Goal: Check status: Check status

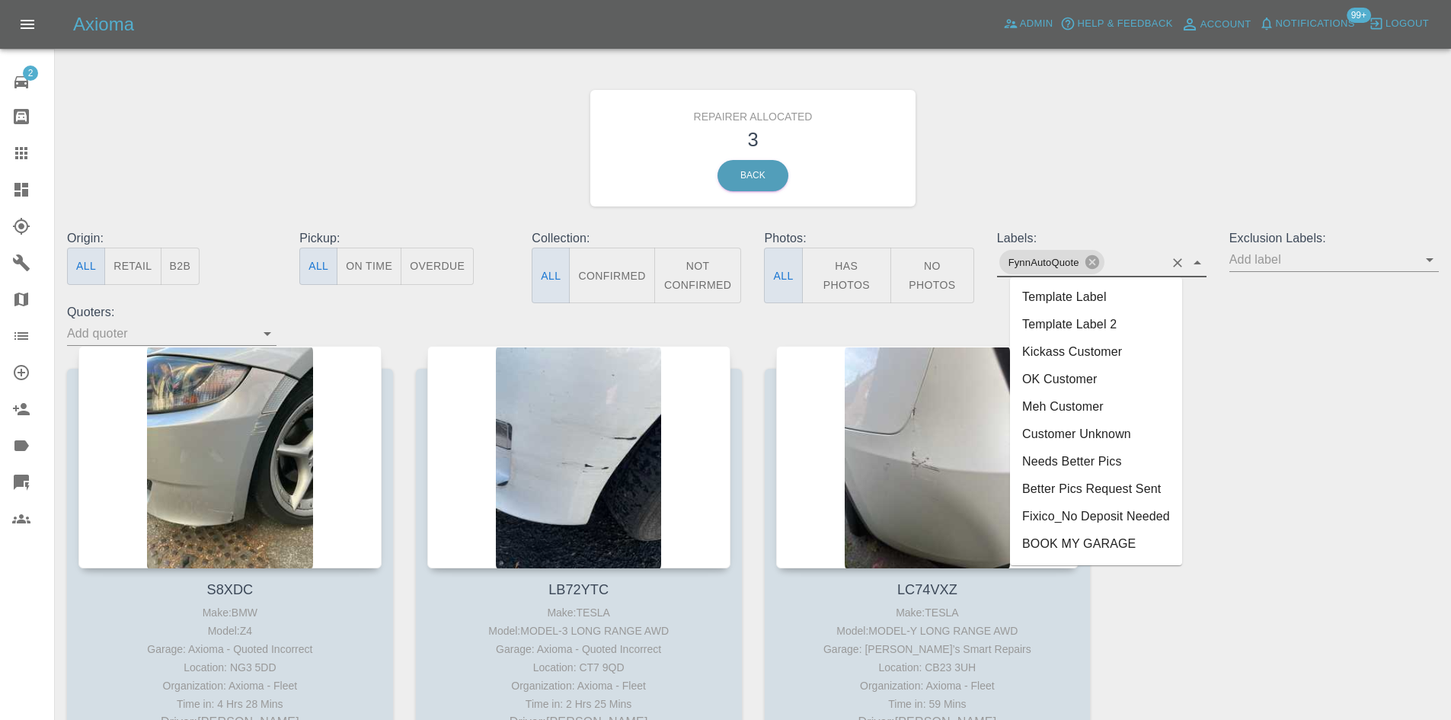
scroll to position [156, 0]
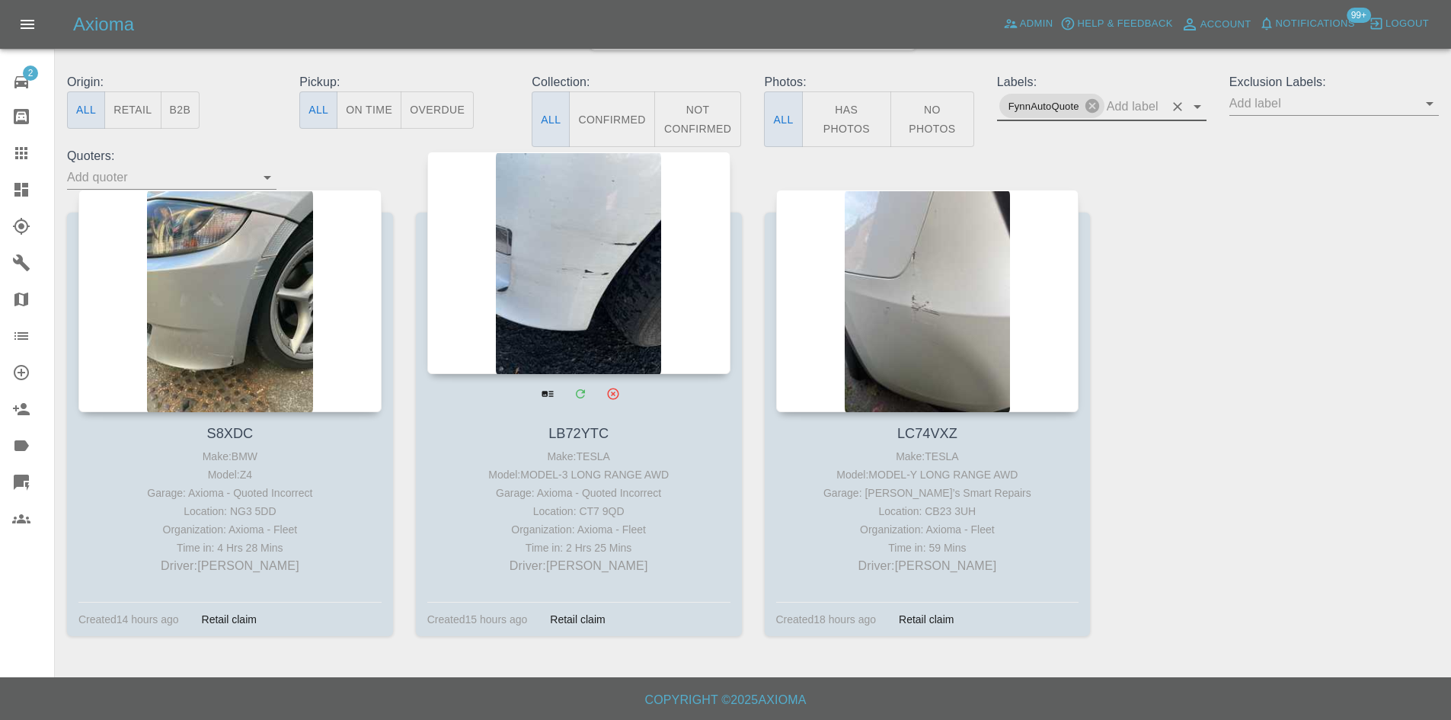
click at [4, 154] on link "Claims" at bounding box center [27, 153] width 54 height 37
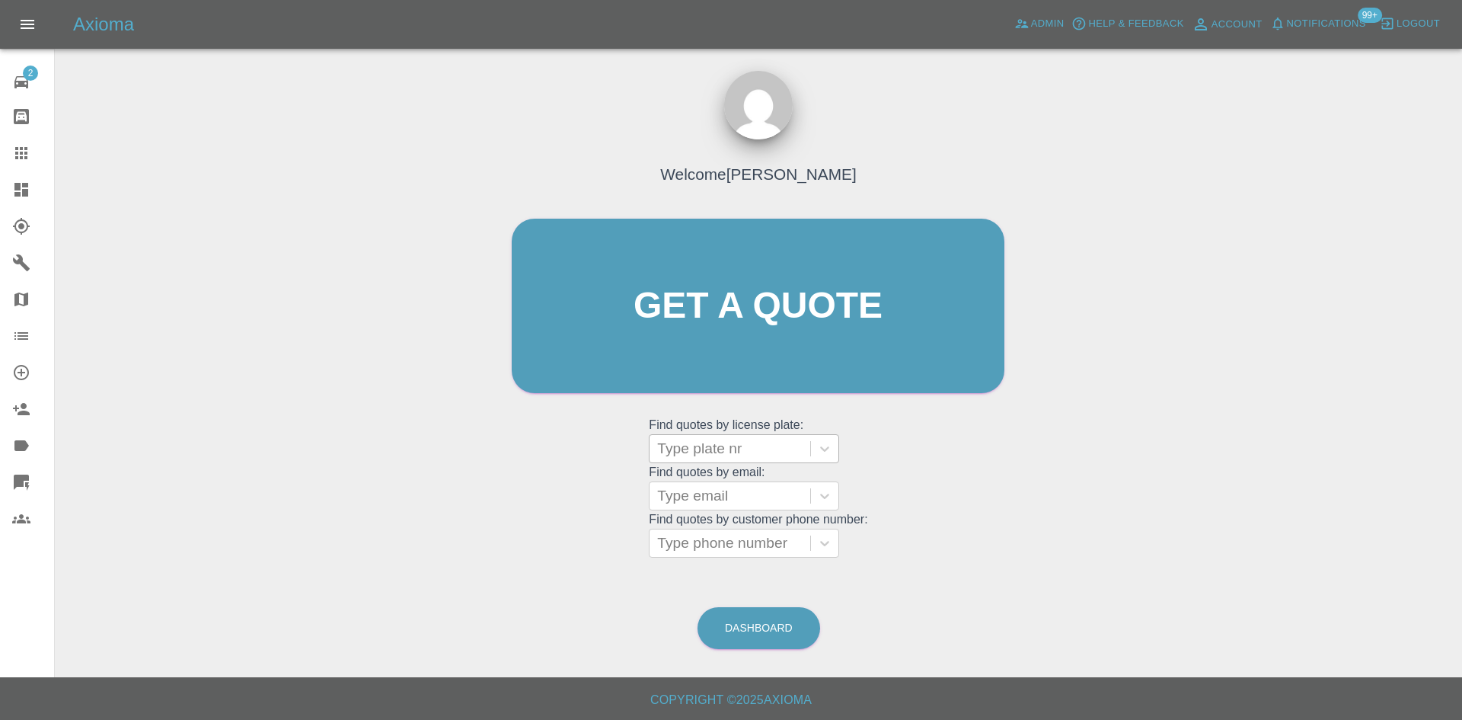
click at [742, 450] on div at bounding box center [729, 448] width 145 height 21
paste input "DY75GHF"
type input "DY75GHF"
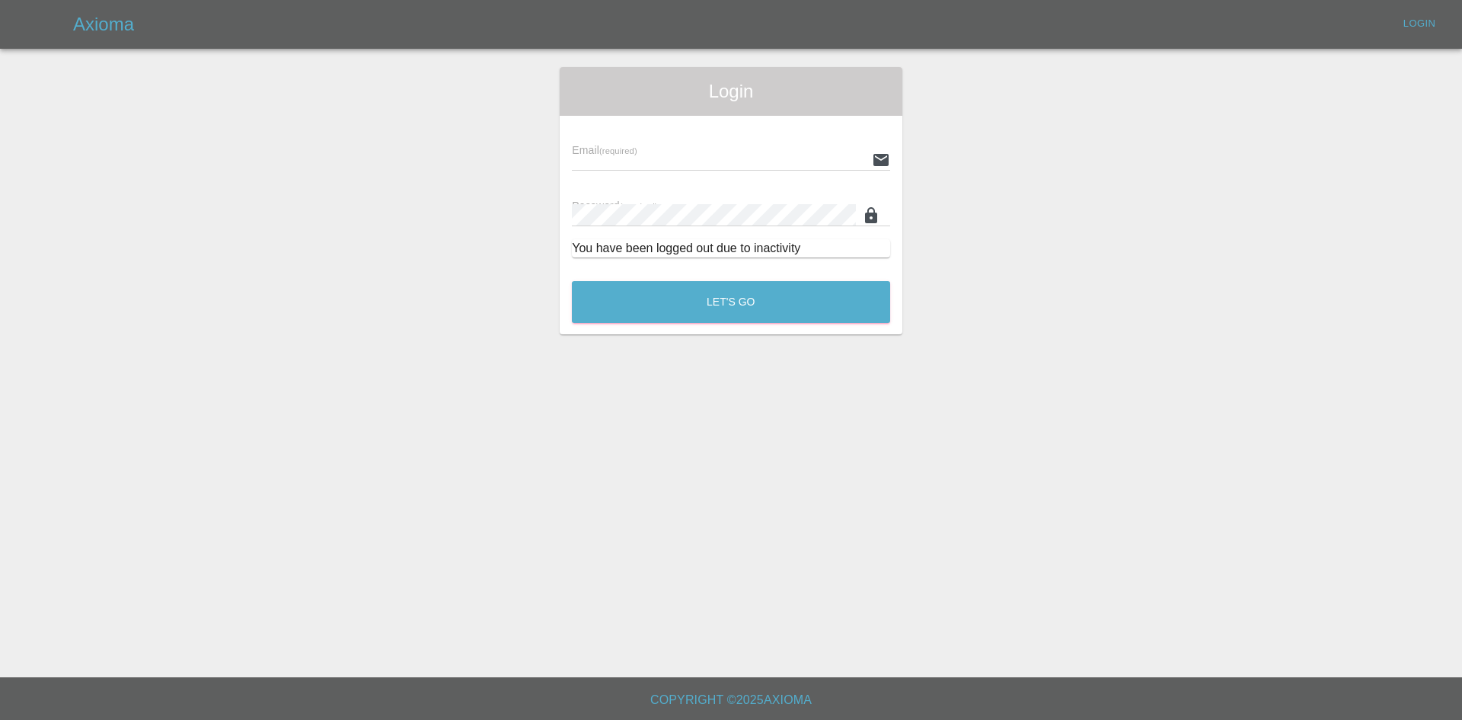
type input "[PERSON_NAME][EMAIL_ADDRESS][PERSON_NAME][DOMAIN_NAME]"
click at [721, 329] on div "Login Email (required) [PERSON_NAME][EMAIL_ADDRESS][PERSON_NAME][DOMAIN_NAME] P…" at bounding box center [731, 200] width 343 height 267
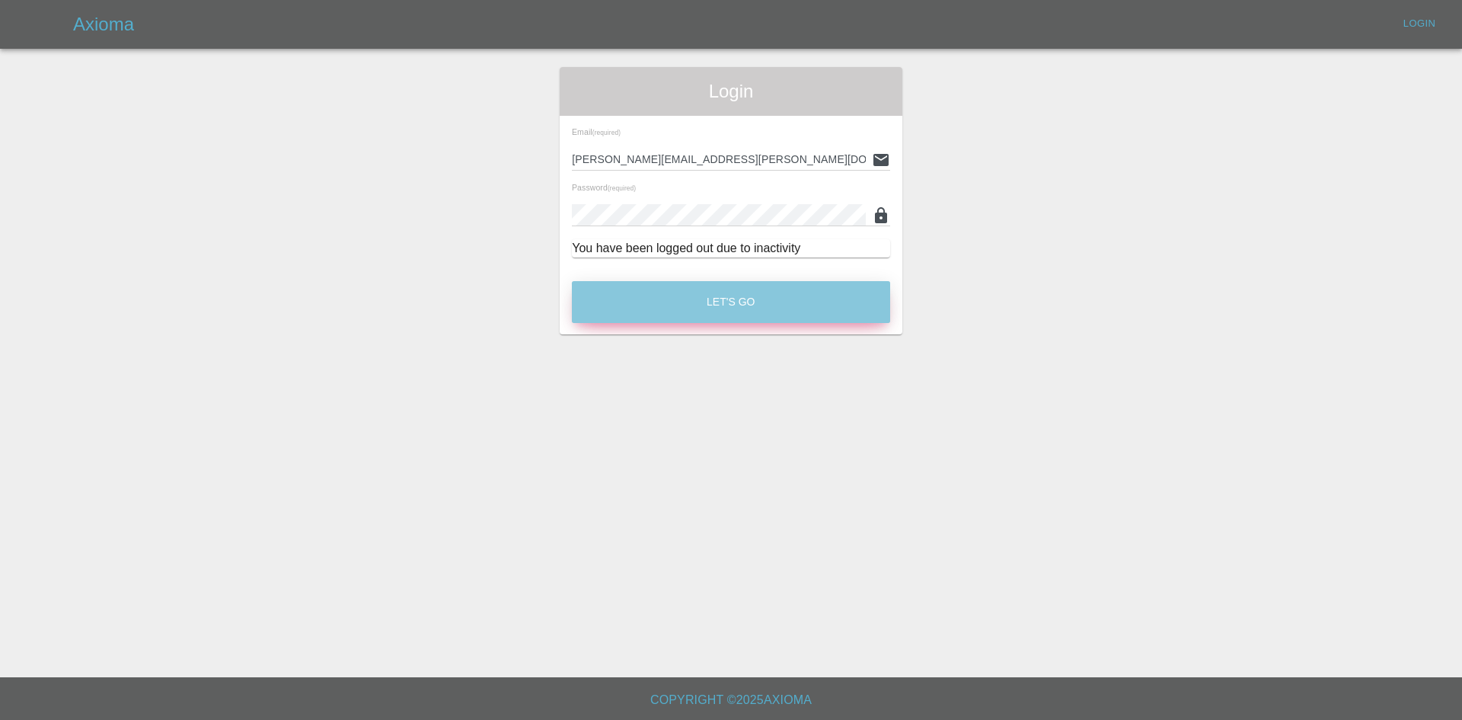
click at [719, 309] on button "Let's Go" at bounding box center [731, 302] width 318 height 42
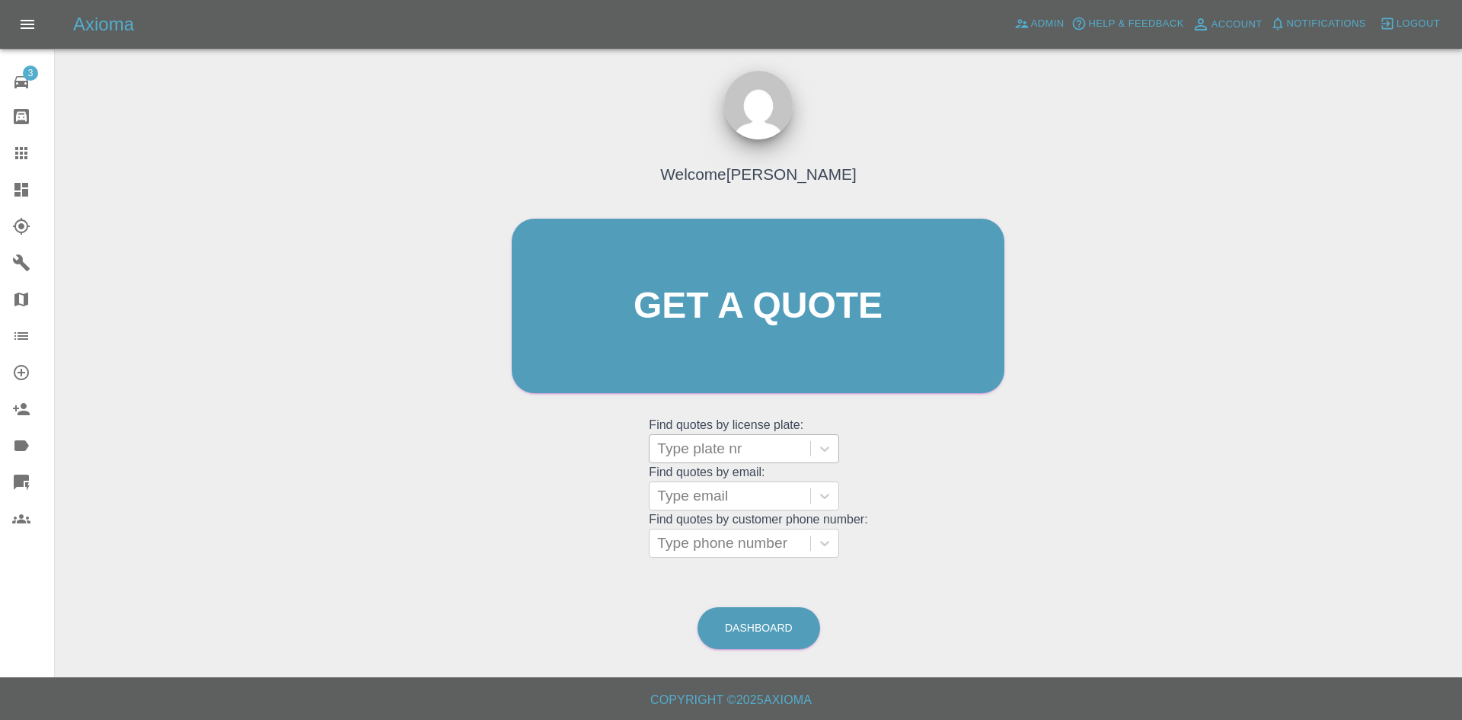
click at [730, 452] on div at bounding box center [729, 448] width 145 height 21
paste input "DY75GHF"
type input "DY75GHF"
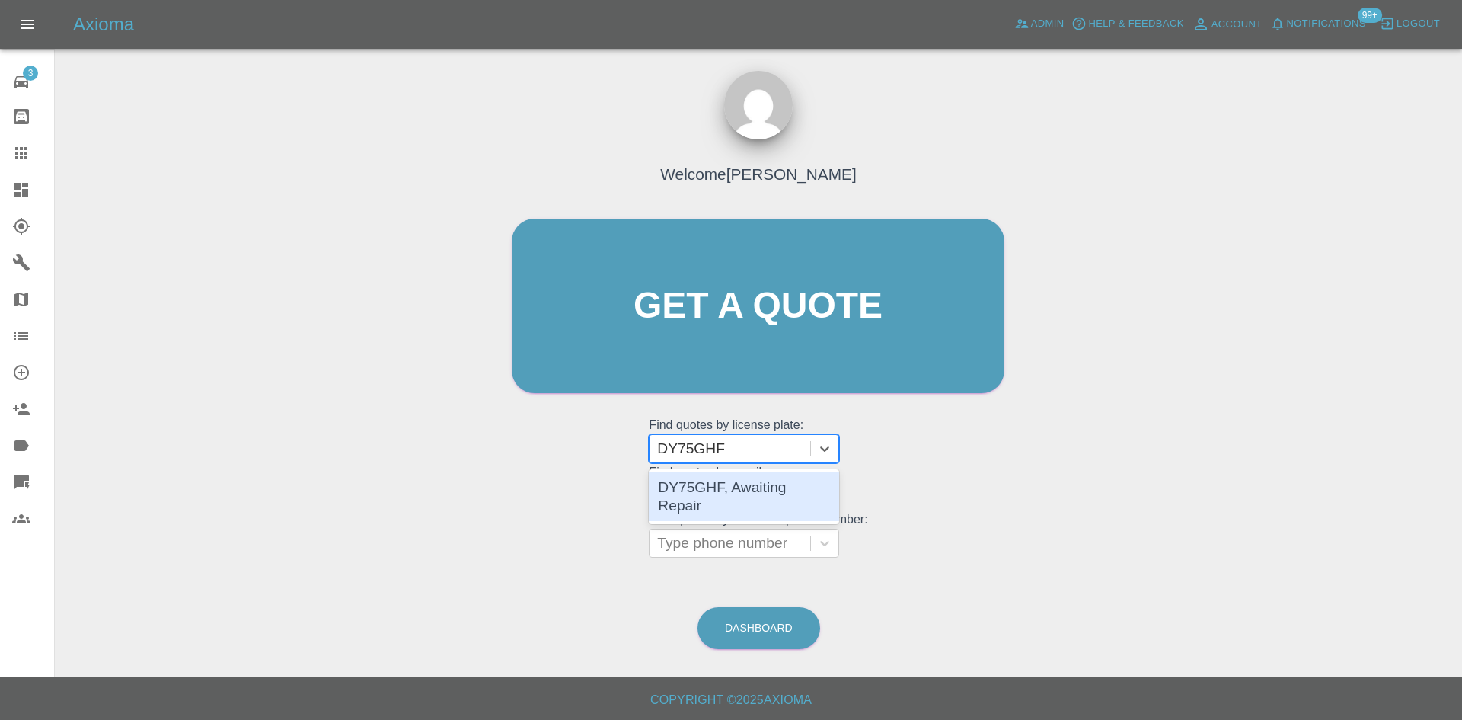
click at [740, 484] on div "DY75GHF, Awaiting Repair" at bounding box center [744, 496] width 190 height 49
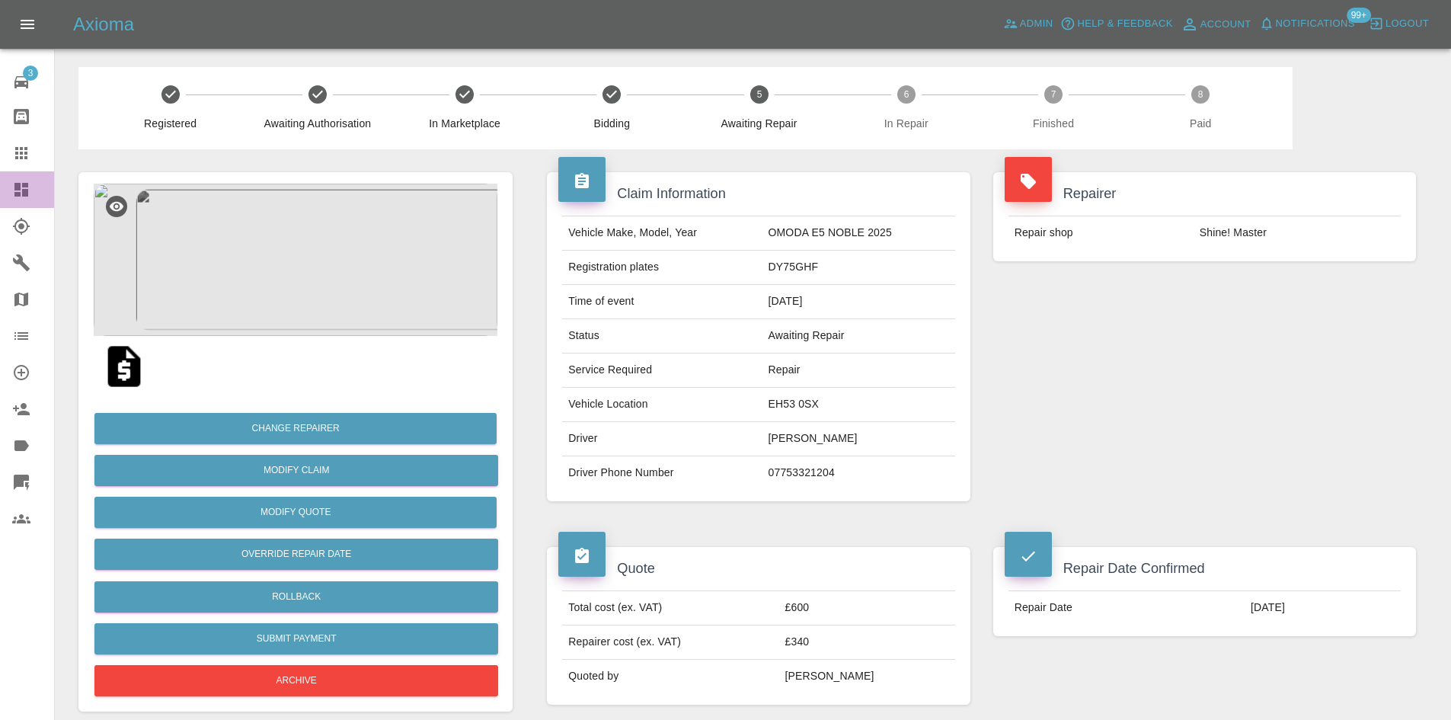
click at [18, 193] on icon at bounding box center [21, 190] width 14 height 14
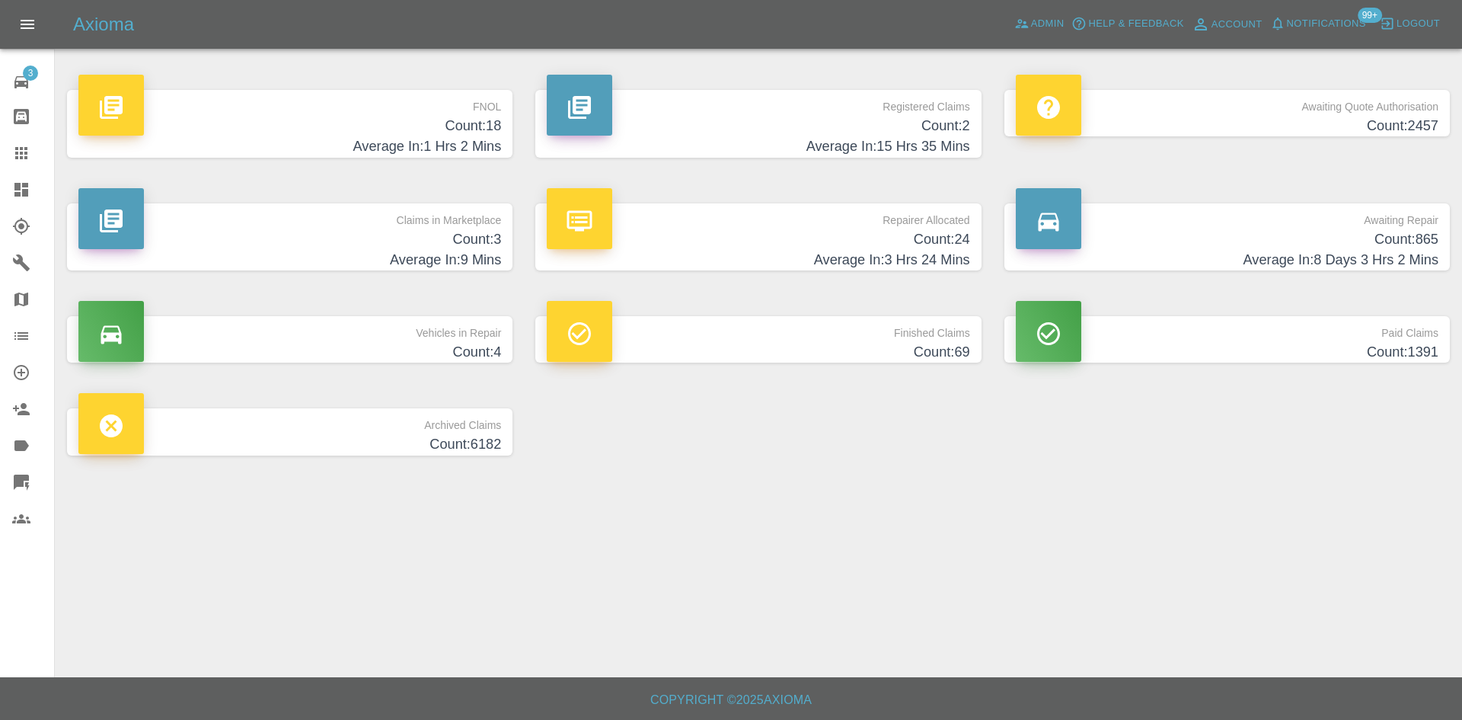
click at [772, 141] on h4 "Average In: 15 Hrs 35 Mins" at bounding box center [758, 146] width 423 height 21
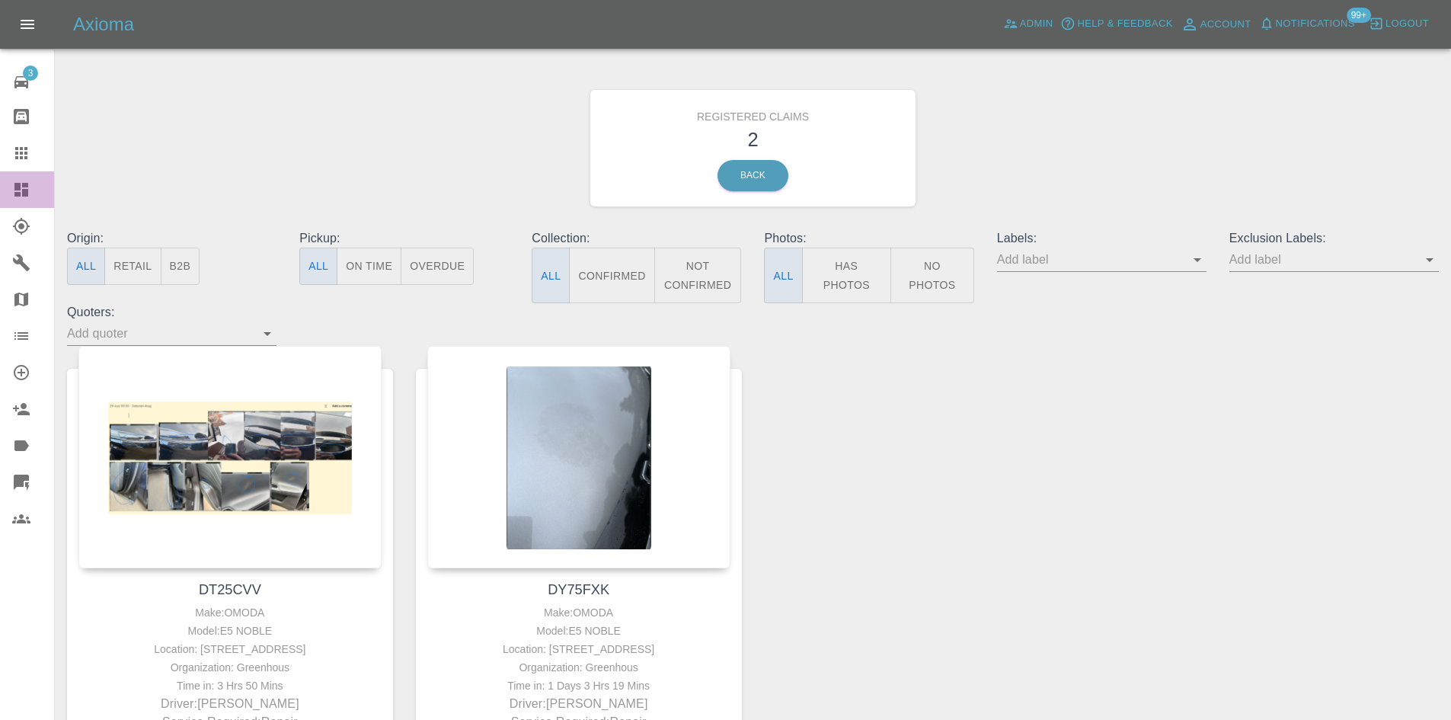
click at [16, 190] on icon at bounding box center [21, 190] width 14 height 14
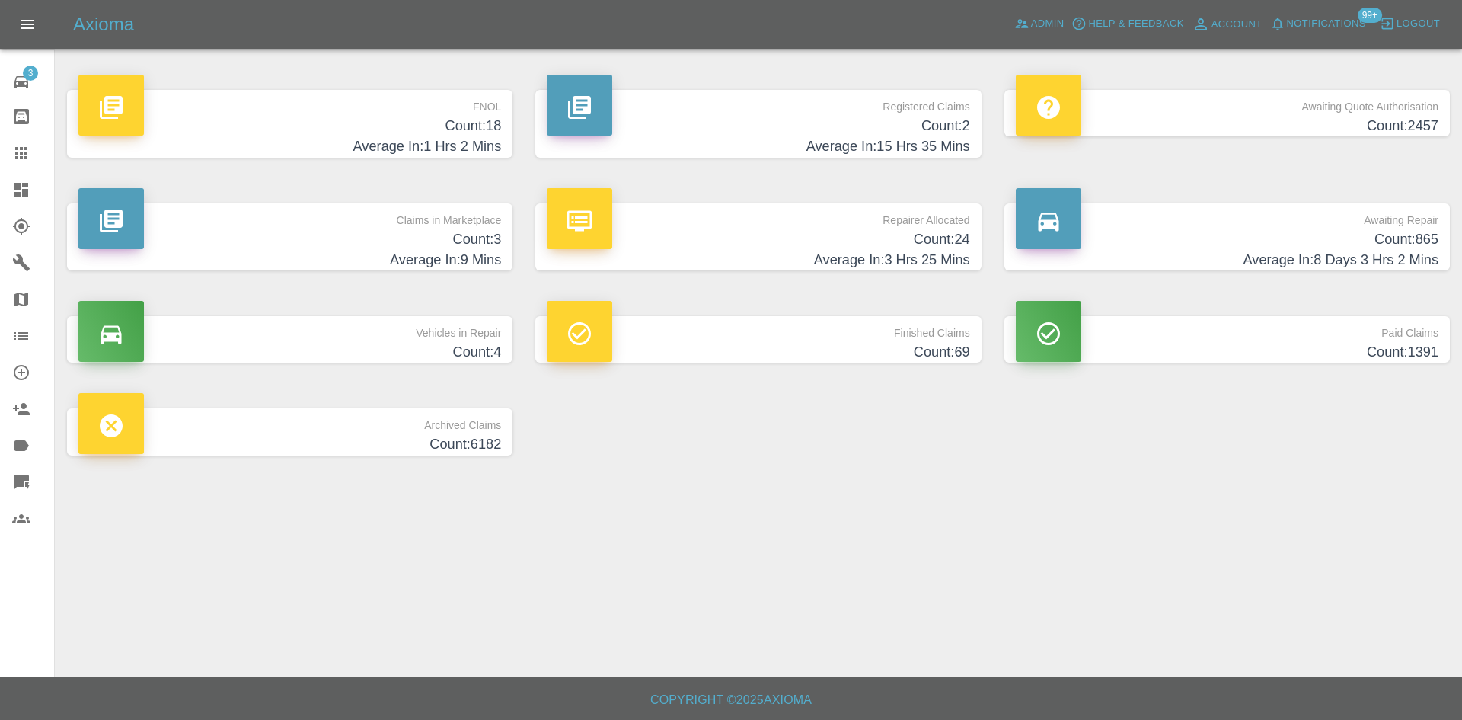
click at [823, 225] on p "Repairer Allocated" at bounding box center [758, 216] width 423 height 26
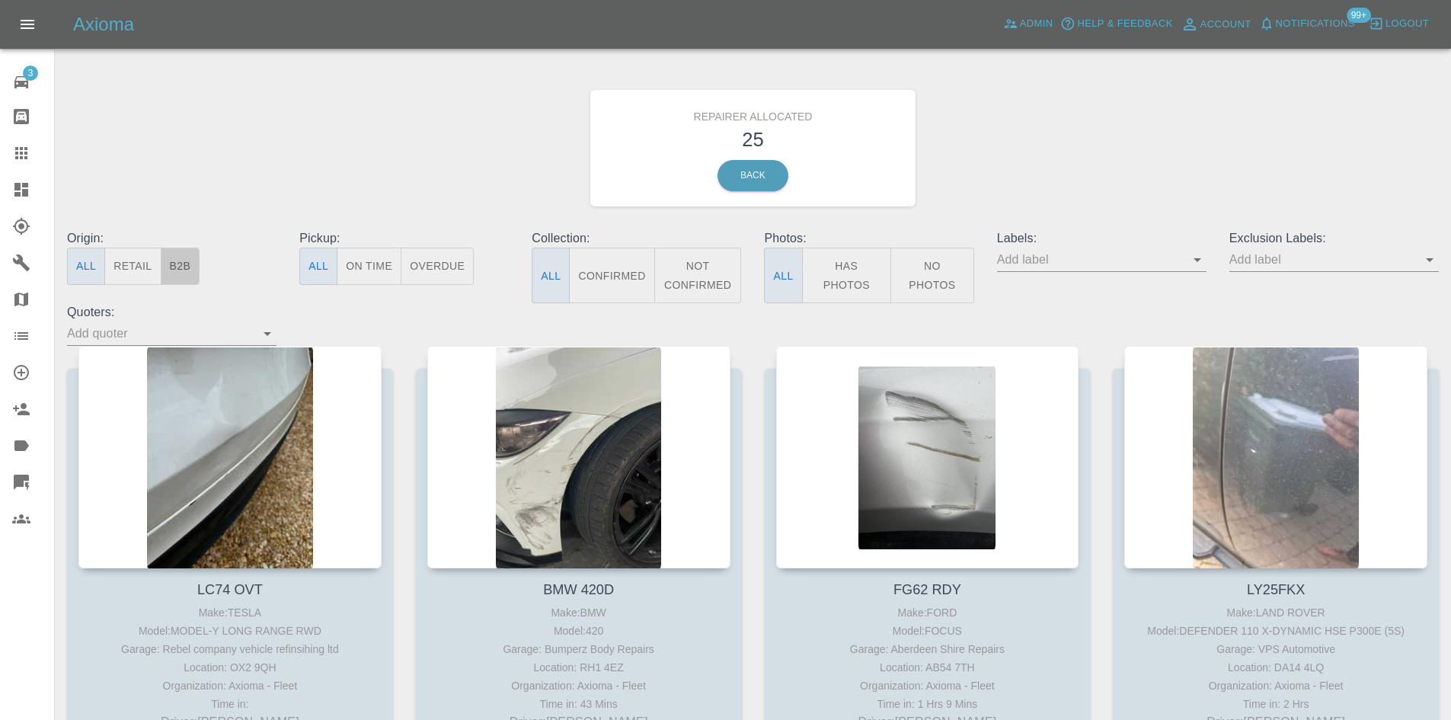
click at [181, 253] on button "B2B" at bounding box center [181, 266] width 40 height 37
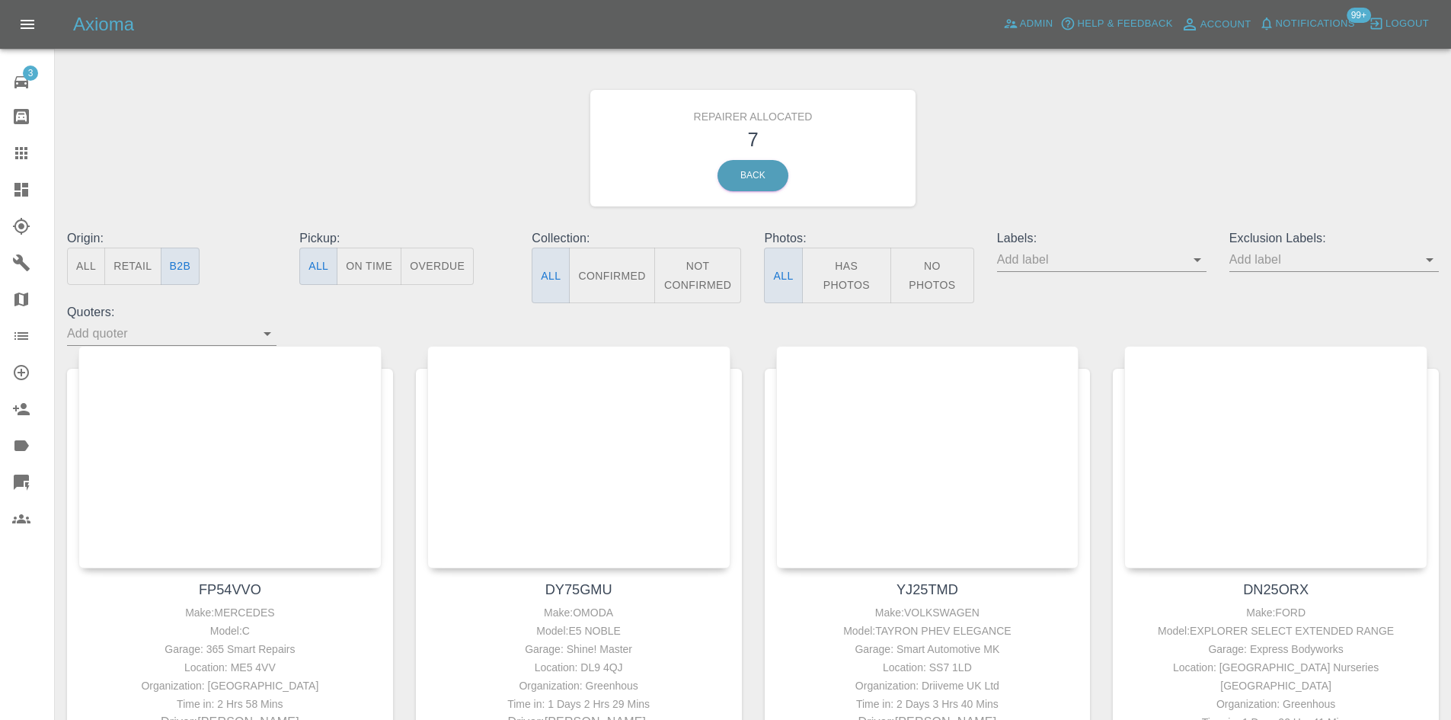
scroll to position [381, 0]
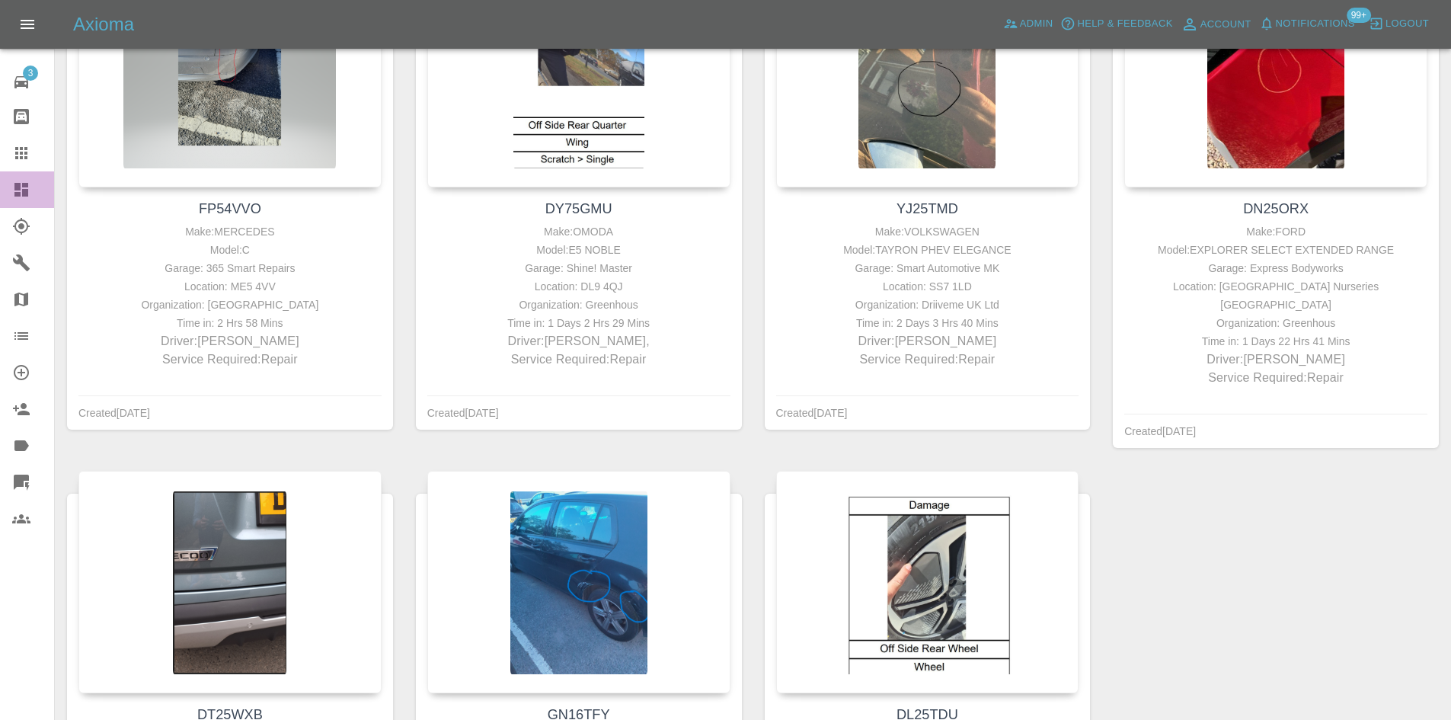
click at [21, 187] on icon at bounding box center [21, 190] width 18 height 18
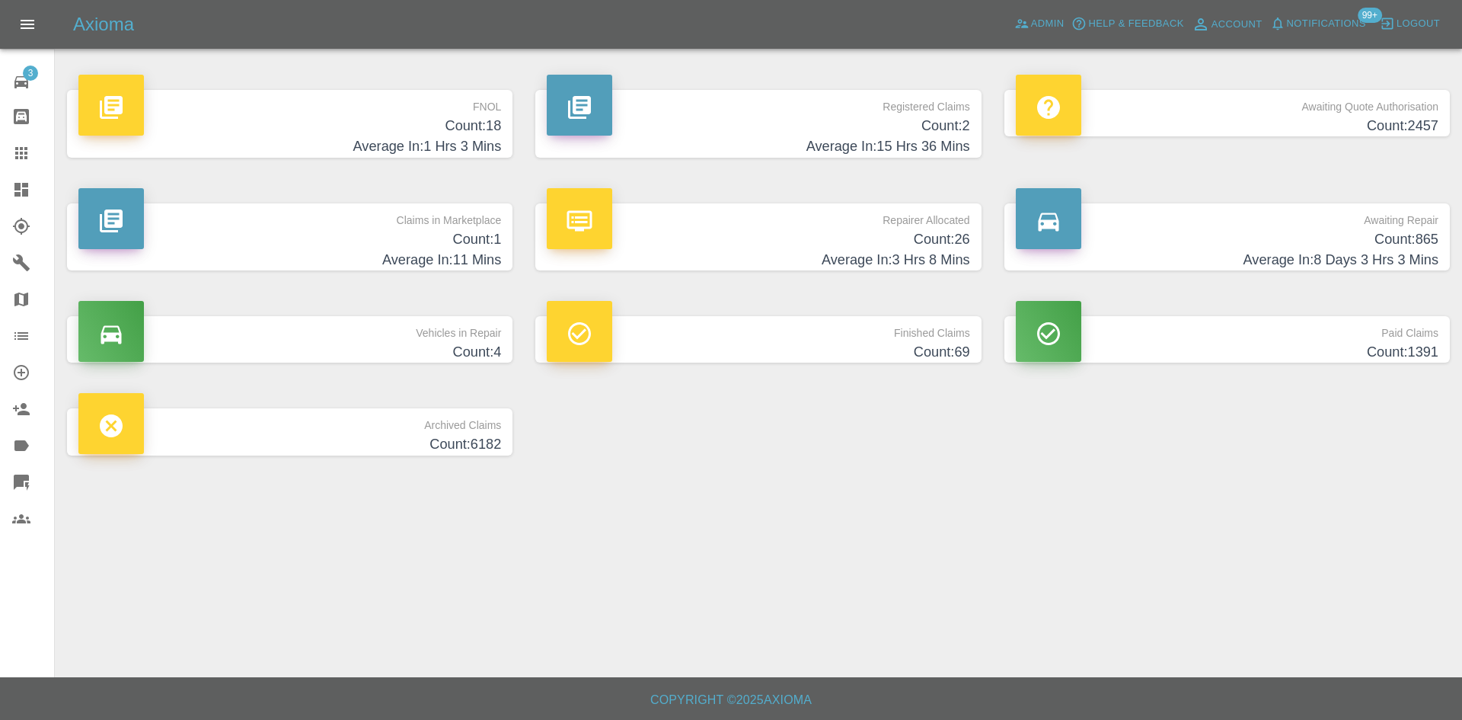
click at [0, 198] on link "Dashboard" at bounding box center [27, 189] width 54 height 37
drag, startPoint x: 1052, startPoint y: 17, endPoint x: 922, endPoint y: 263, distance: 278.0
click at [1052, 19] on span "Admin" at bounding box center [1048, 24] width 34 height 18
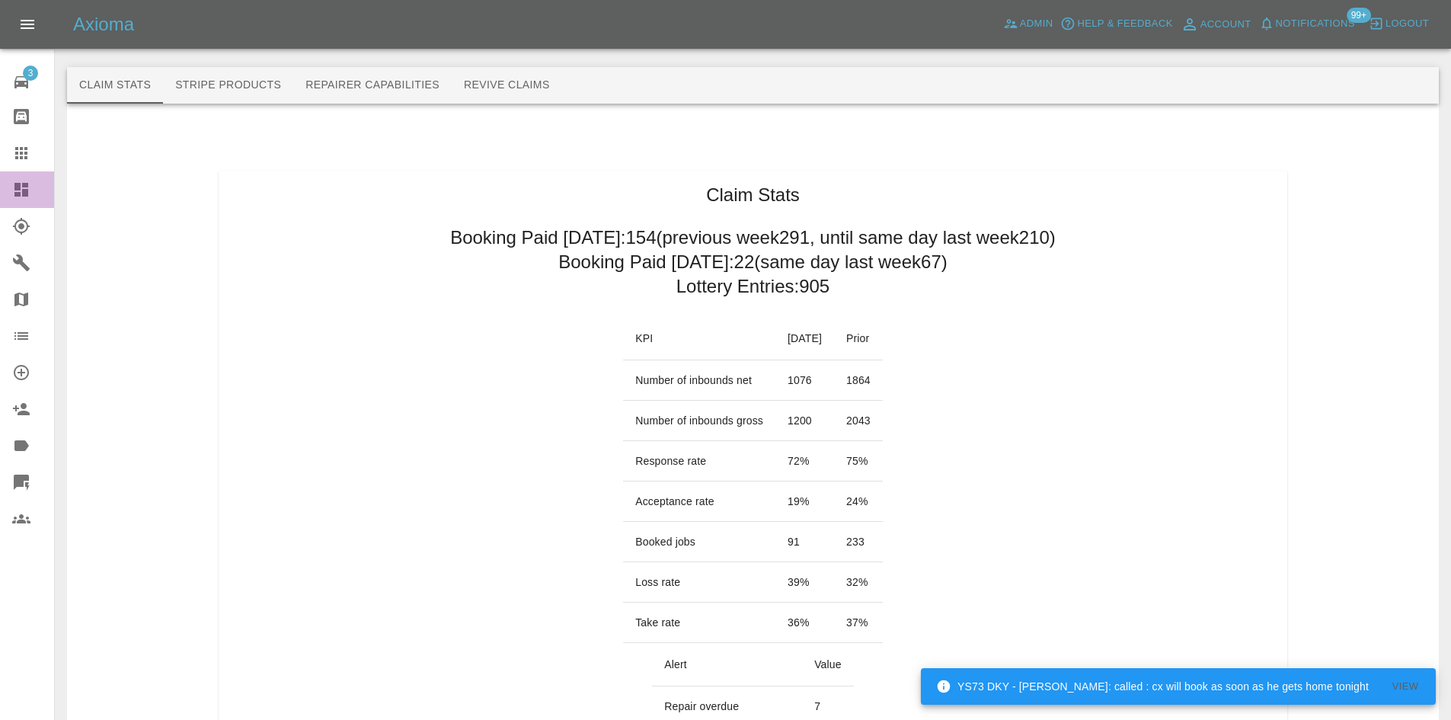
click at [25, 195] on icon at bounding box center [21, 190] width 14 height 14
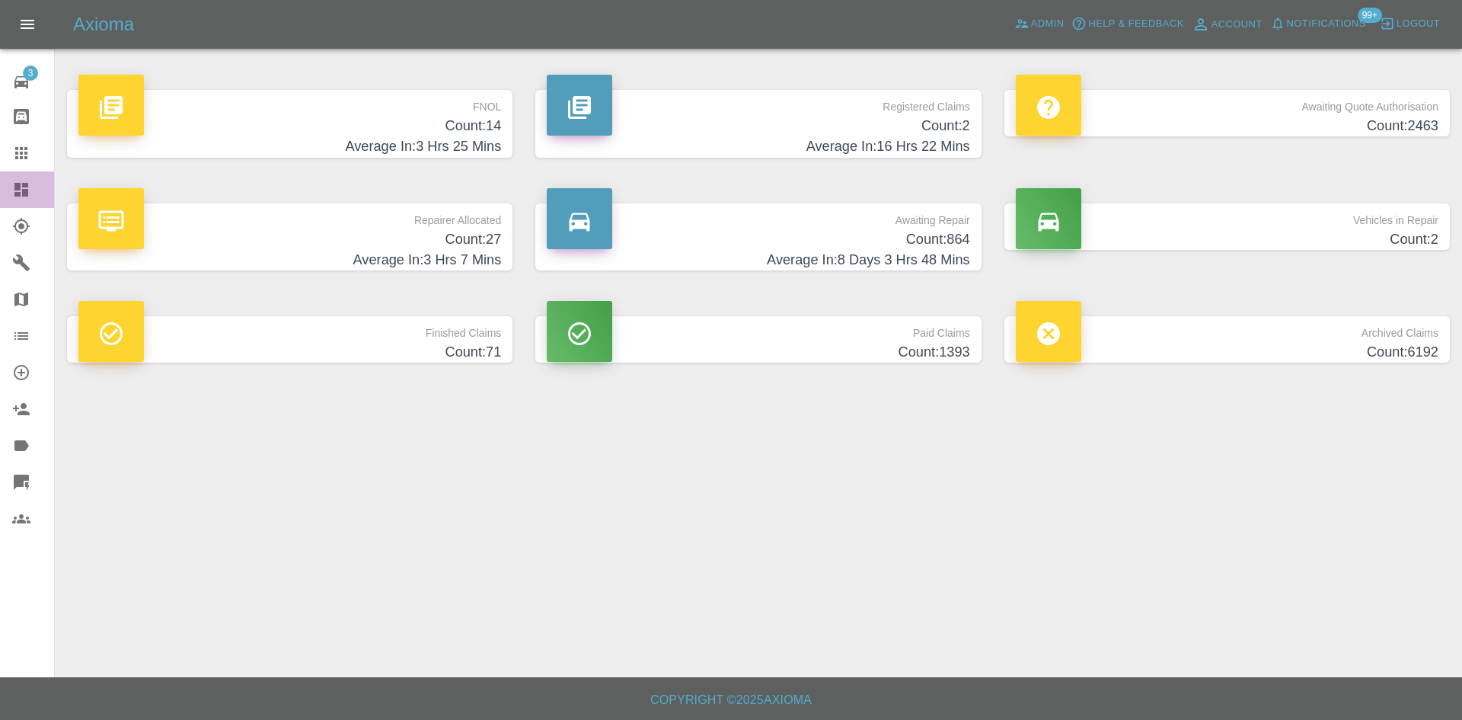
click at [37, 199] on link "Dashboard" at bounding box center [27, 189] width 54 height 37
click at [1059, 28] on span "Admin" at bounding box center [1048, 24] width 34 height 18
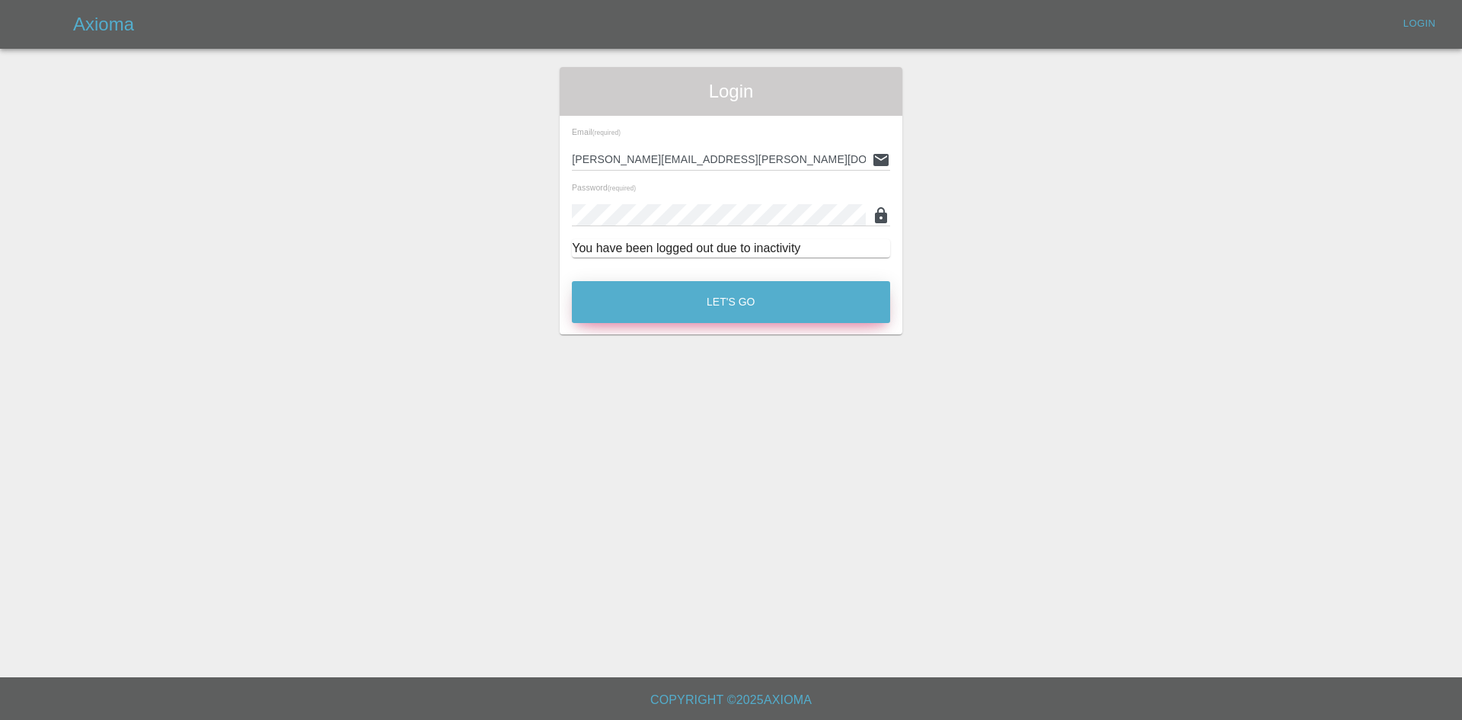
click at [708, 315] on button "Let's Go" at bounding box center [731, 302] width 318 height 42
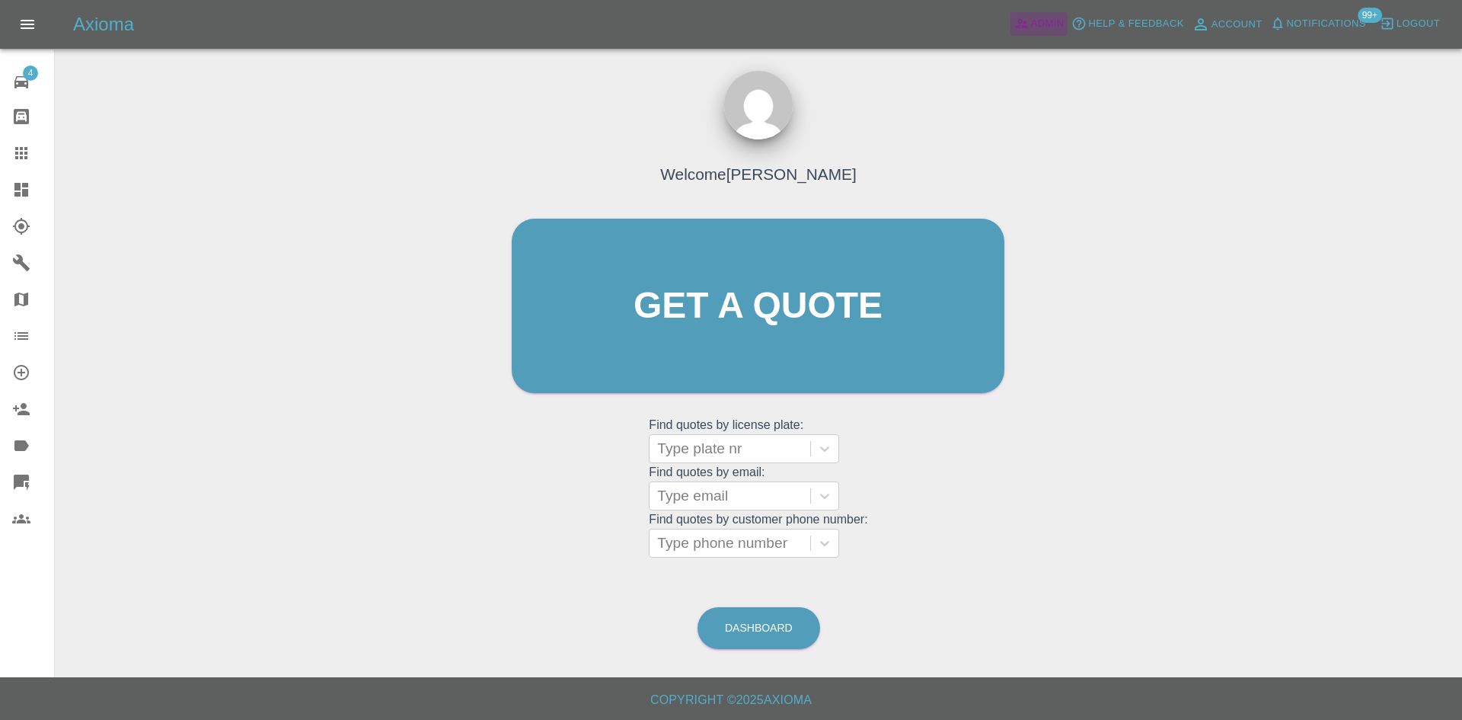
click at [1015, 23] on icon at bounding box center [1022, 23] width 15 height 15
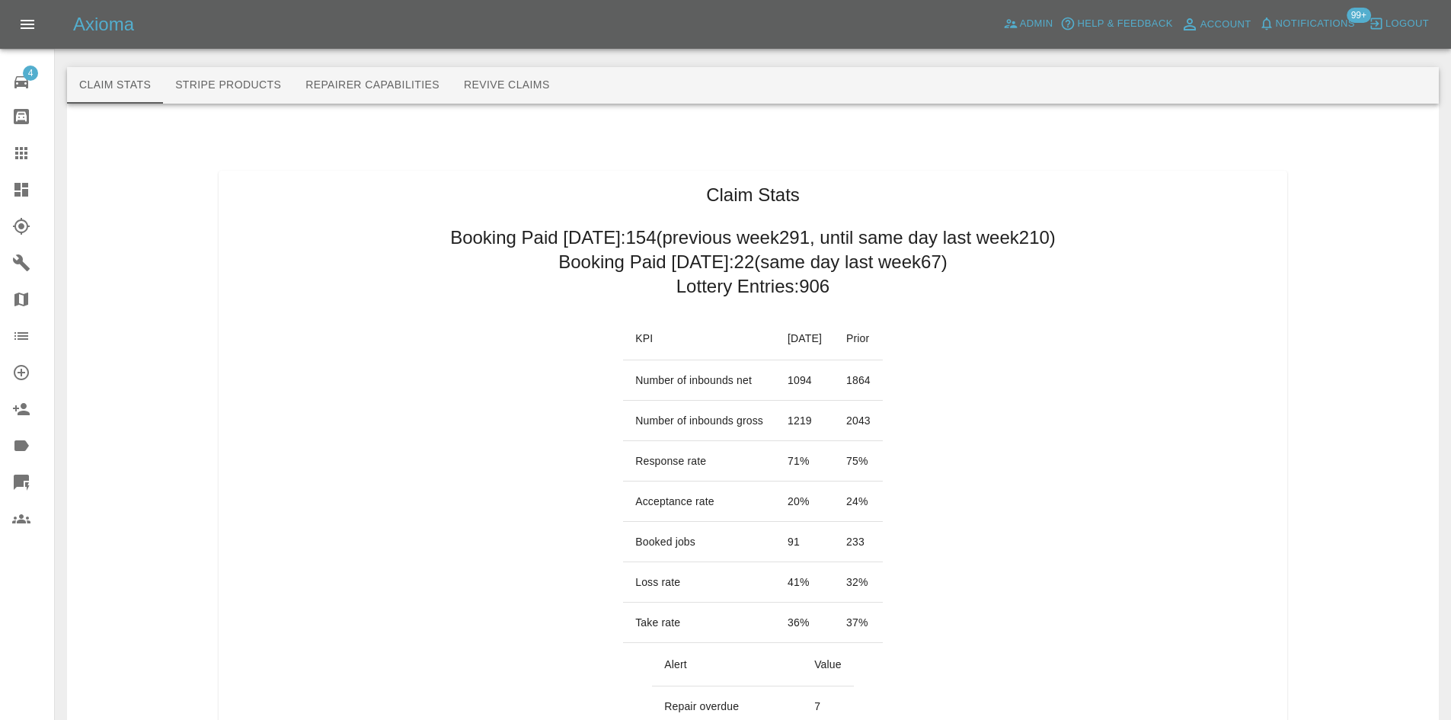
click at [1, 197] on link "Dashboard" at bounding box center [27, 189] width 54 height 37
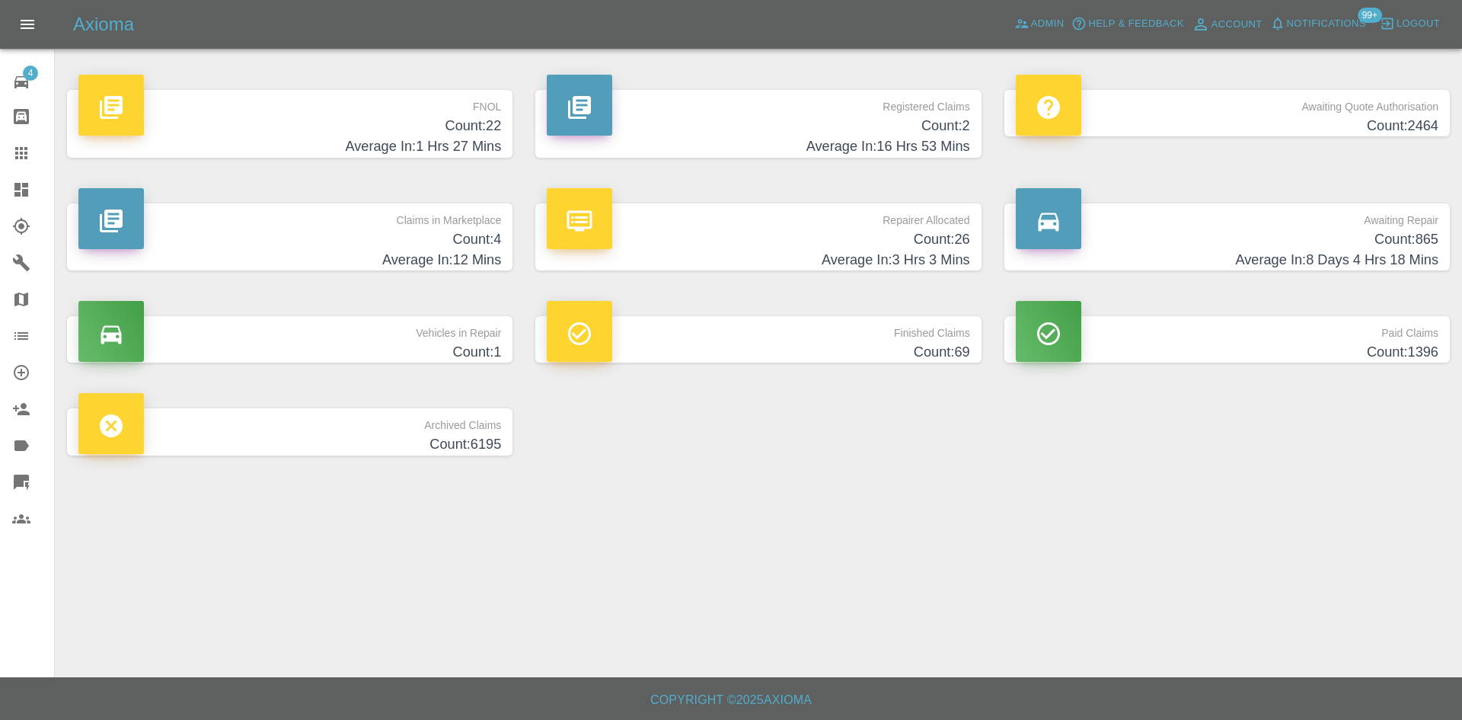
click at [469, 254] on h4 "Average In: 12 Mins" at bounding box center [289, 260] width 423 height 21
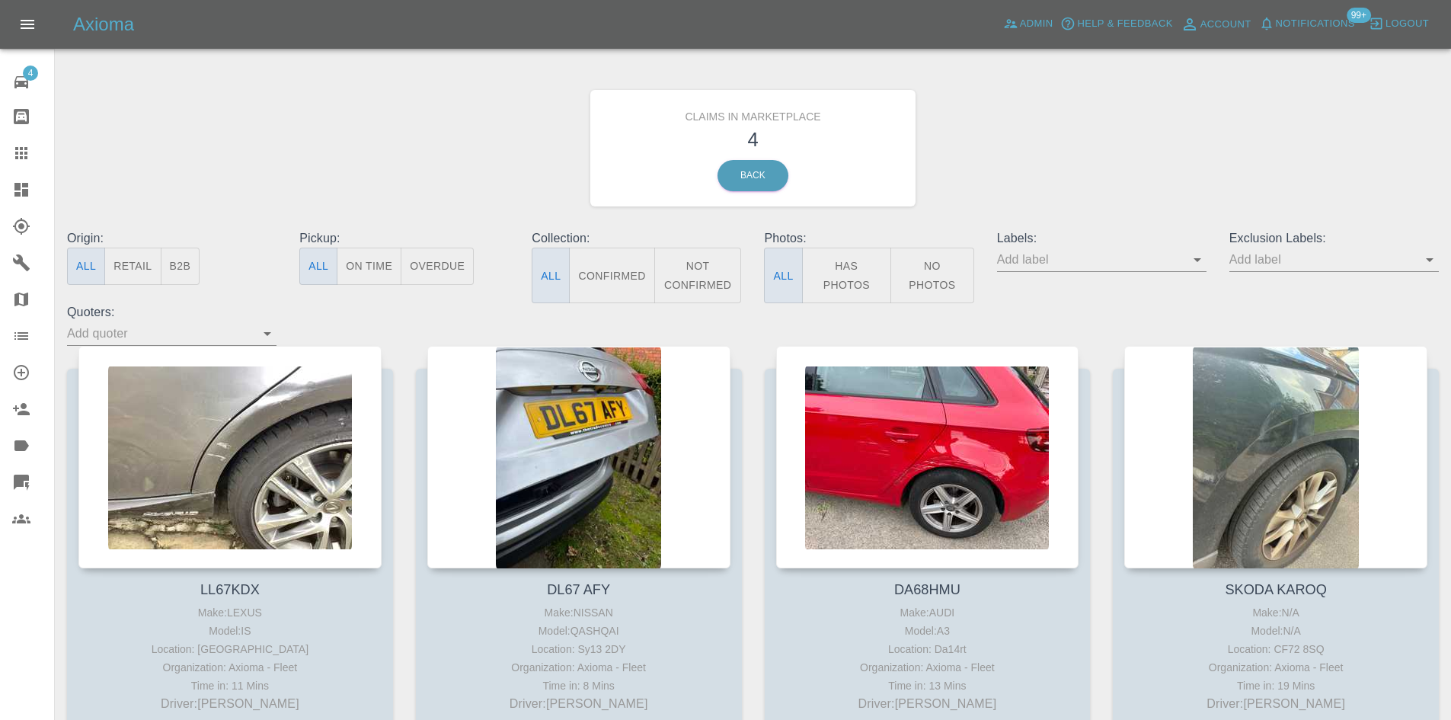
click at [1208, 263] on div "Labels:" at bounding box center [1102, 266] width 232 height 74
click at [1199, 262] on icon "Open" at bounding box center [1197, 260] width 18 height 18
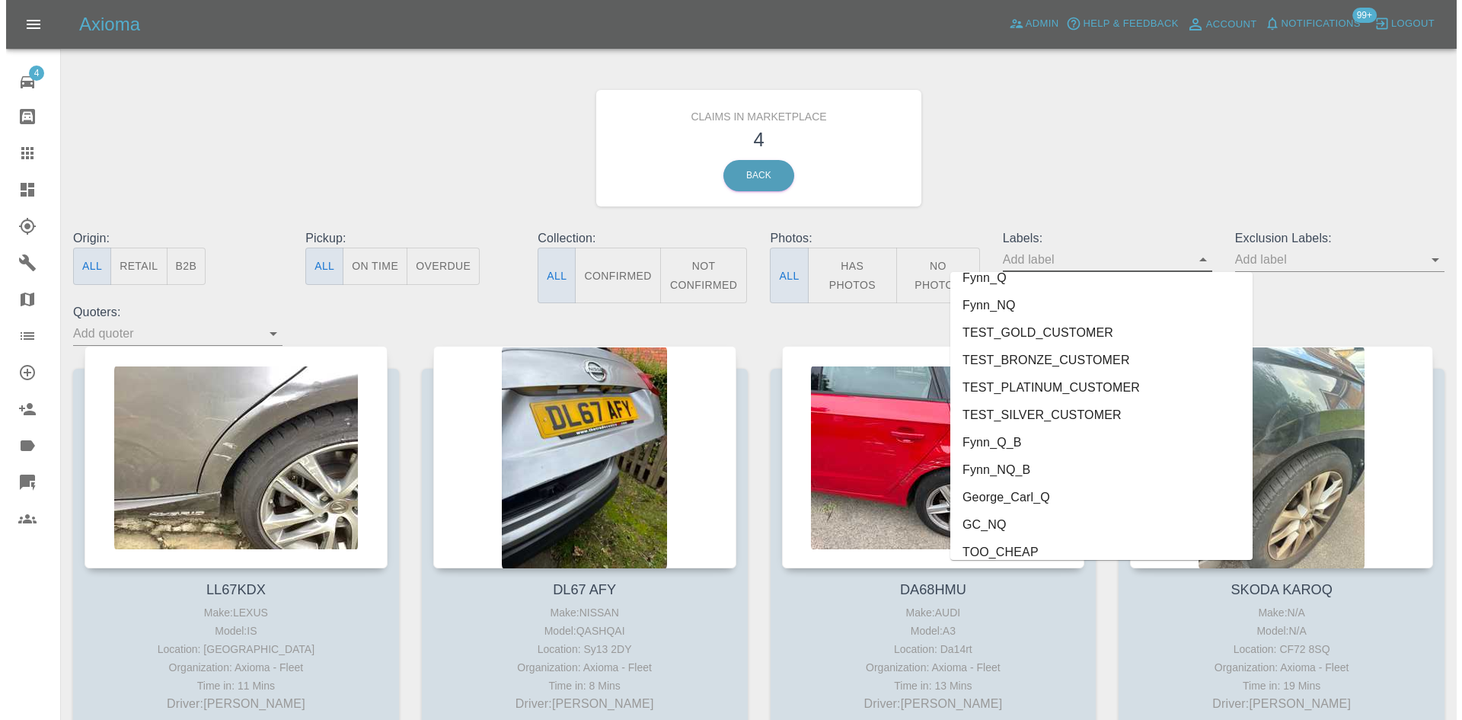
scroll to position [3316, 0]
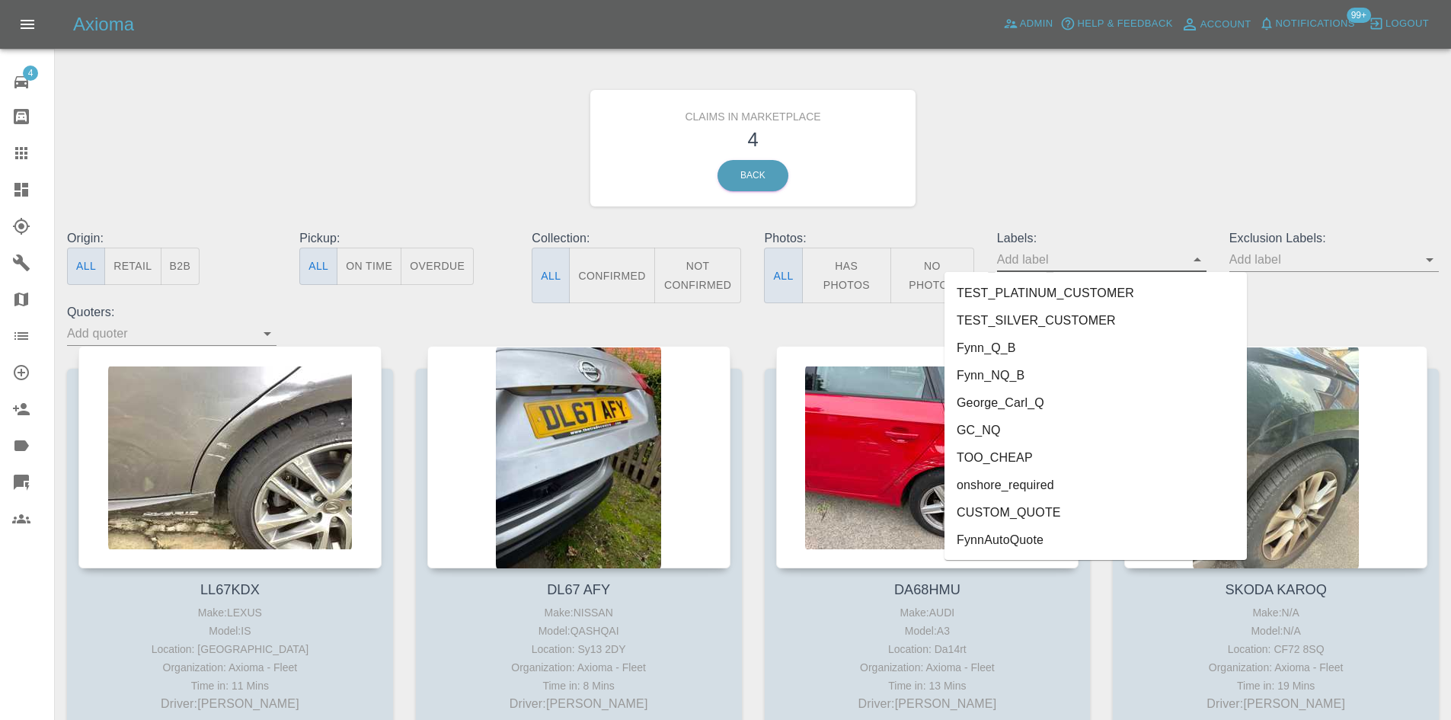
click at [1095, 539] on li "FynnAutoQuote" at bounding box center [1096, 539] width 302 height 27
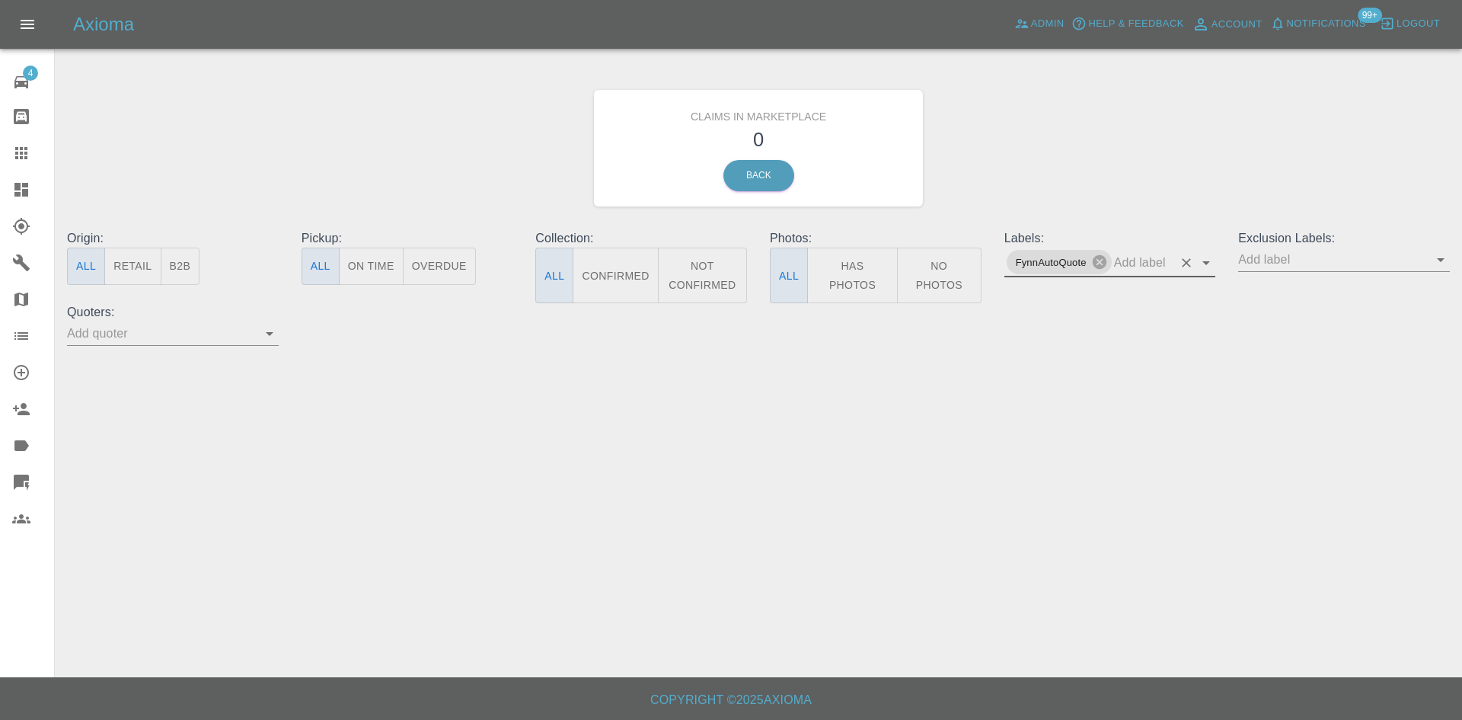
click at [1187, 267] on icon "Clear" at bounding box center [1186, 262] width 15 height 15
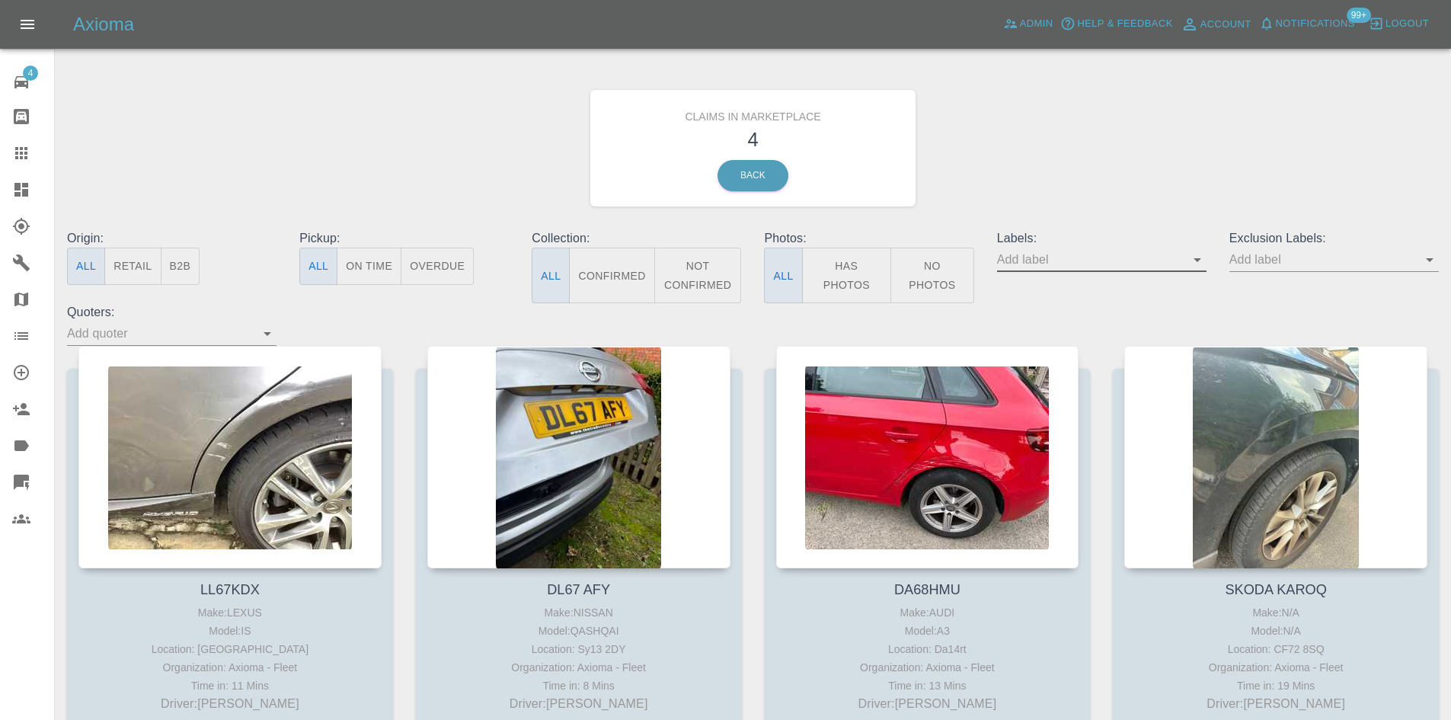
click at [21, 209] on link "Explorer" at bounding box center [27, 226] width 54 height 37
click at [21, 196] on icon at bounding box center [21, 190] width 14 height 14
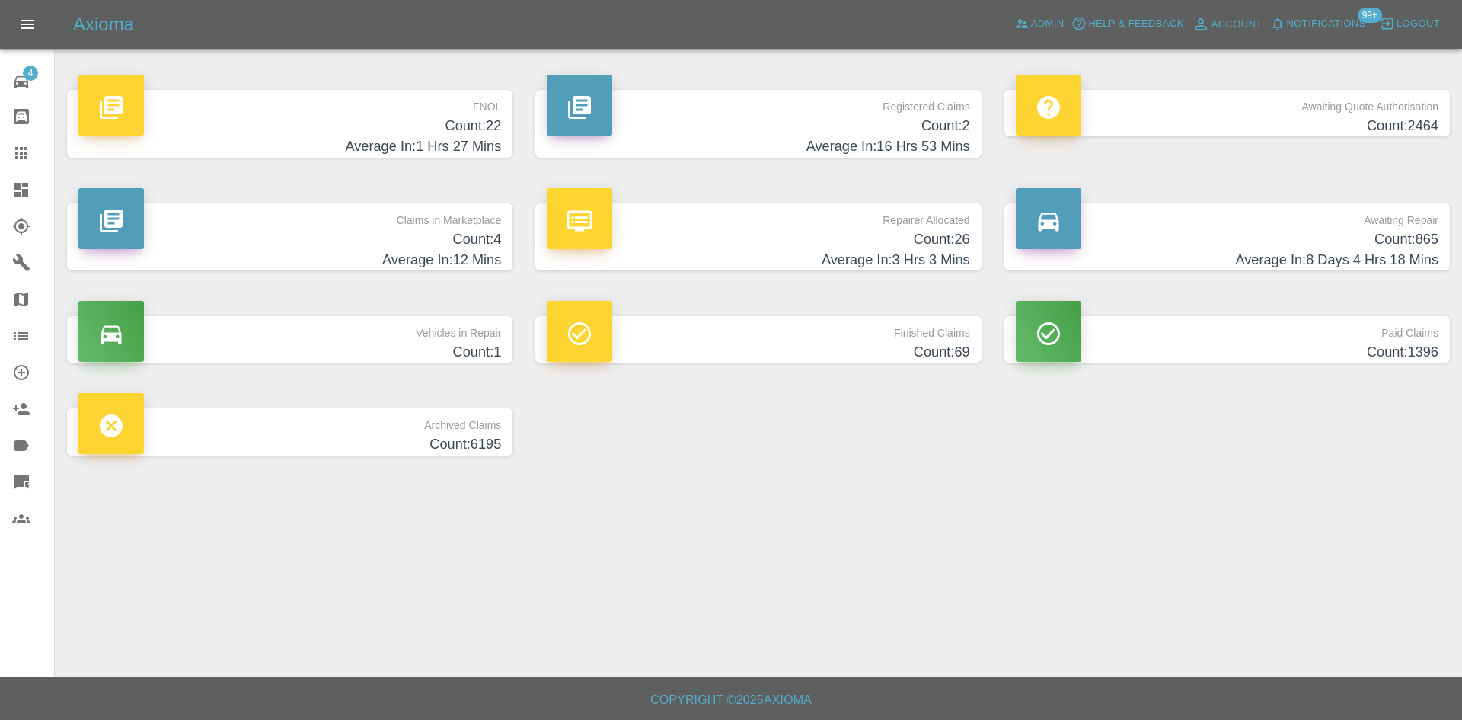
click at [1261, 117] on h4 "Count: 2464" at bounding box center [1227, 126] width 423 height 21
